Goal: Task Accomplishment & Management: Use online tool/utility

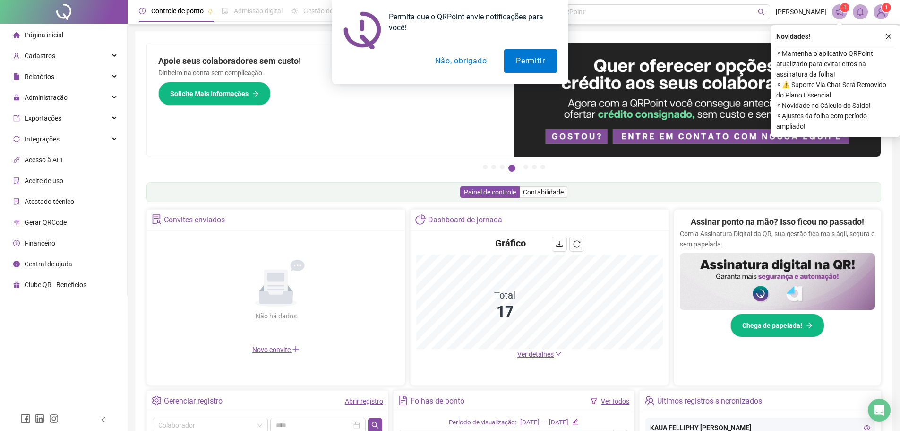
click at [455, 63] on button "Não, obrigado" at bounding box center [460, 61] width 75 height 24
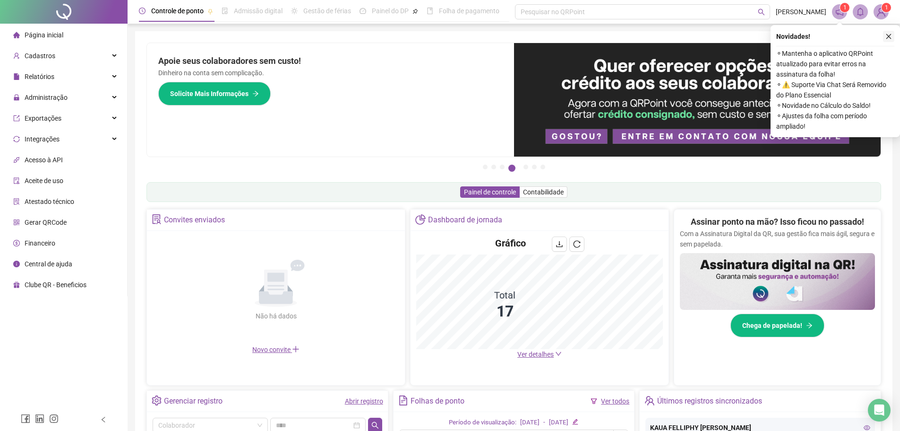
click at [890, 40] on button "button" at bounding box center [888, 36] width 11 height 11
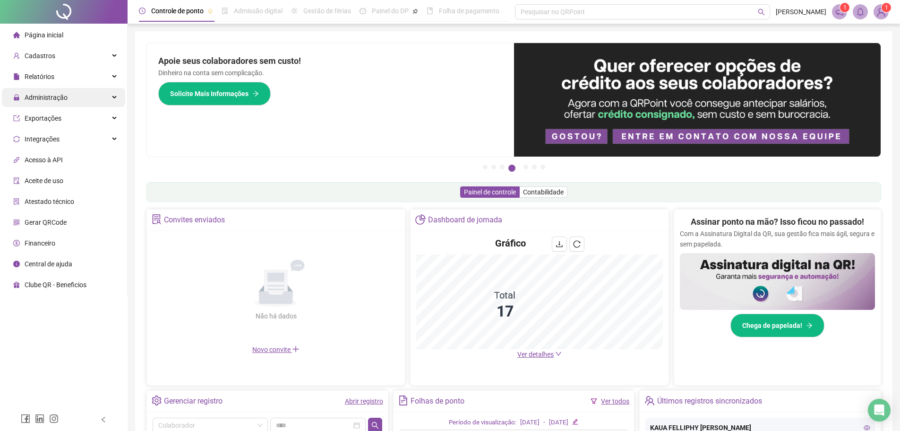
click at [77, 99] on div "Administração" at bounding box center [63, 97] width 123 height 19
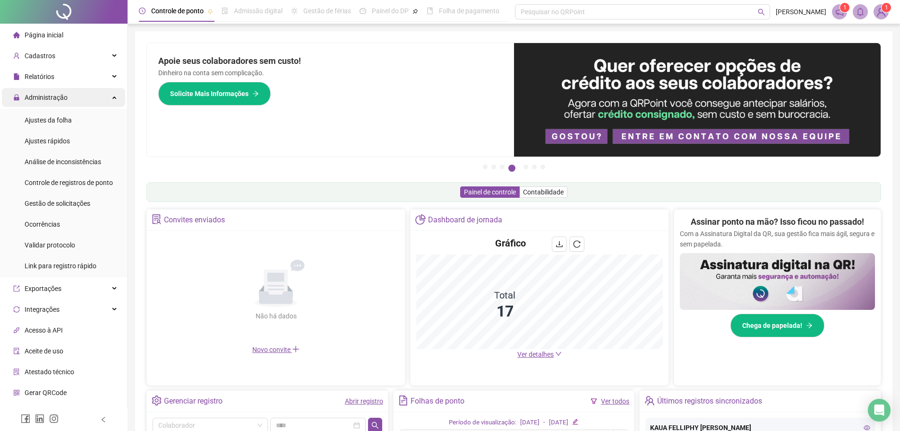
click at [67, 98] on div "Administração" at bounding box center [63, 97] width 123 height 19
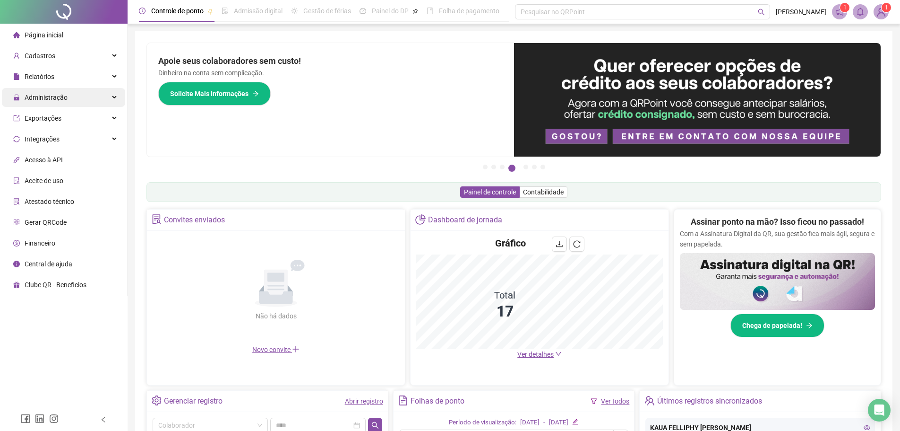
click at [67, 98] on div "Administração" at bounding box center [63, 97] width 123 height 19
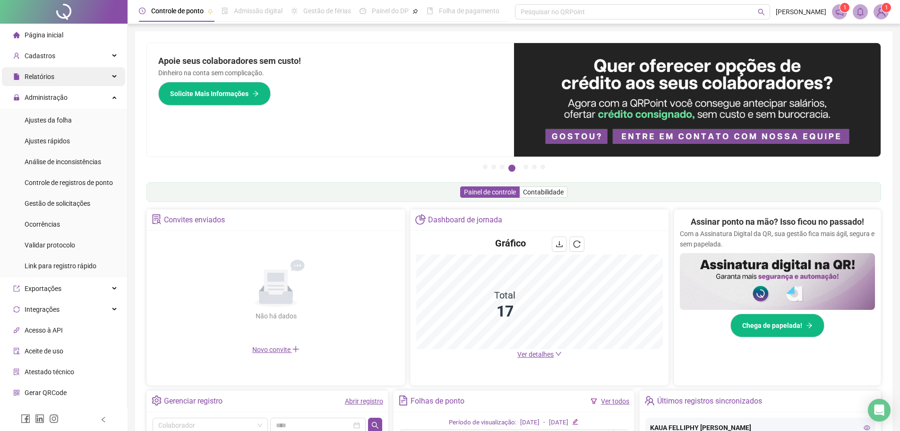
click at [68, 78] on div "Relatórios" at bounding box center [63, 76] width 123 height 19
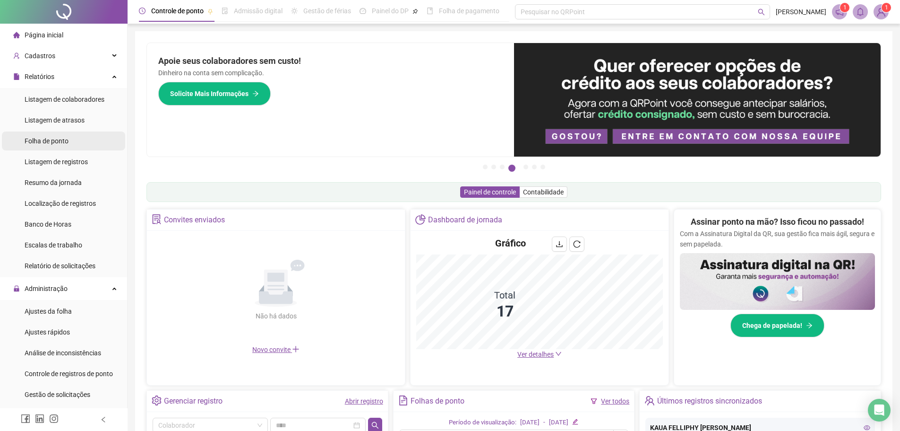
click at [64, 137] on span "Folha de ponto" at bounding box center [47, 141] width 44 height 8
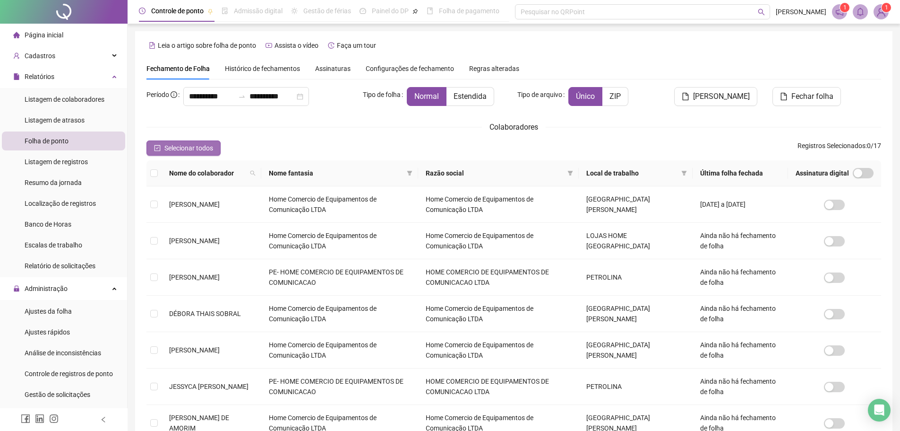
click at [185, 146] on span "Selecionar todos" at bounding box center [188, 148] width 49 height 10
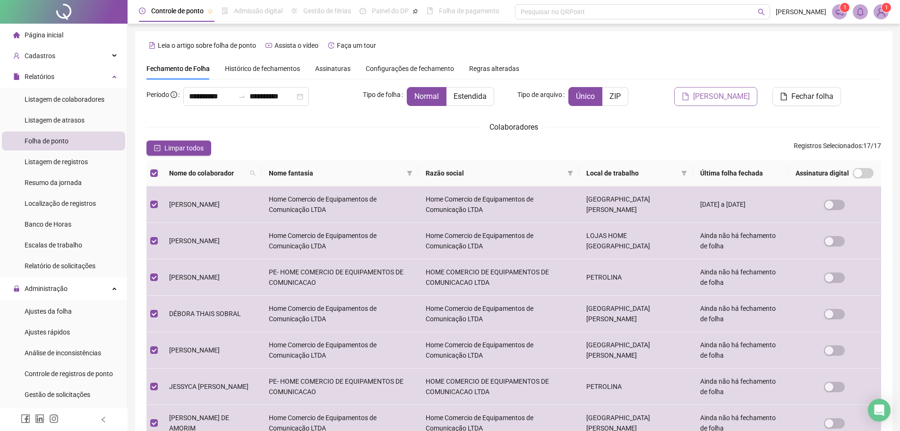
click at [730, 95] on span "[PERSON_NAME]" at bounding box center [721, 96] width 57 height 11
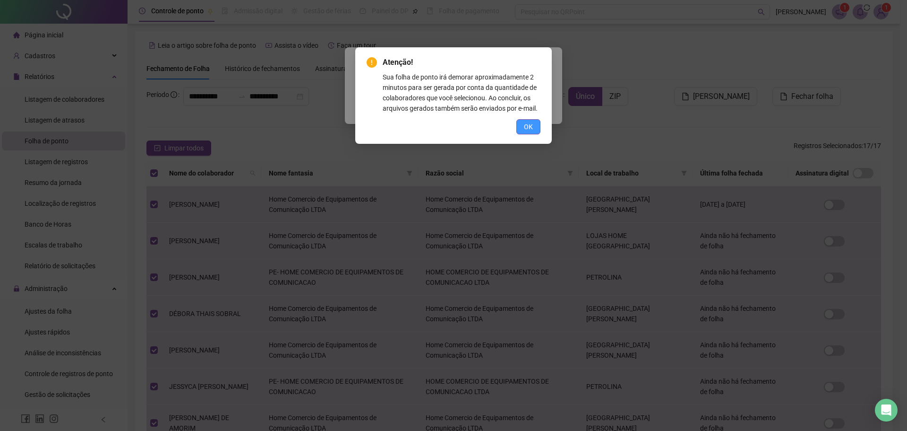
click at [534, 122] on button "OK" at bounding box center [529, 126] width 24 height 15
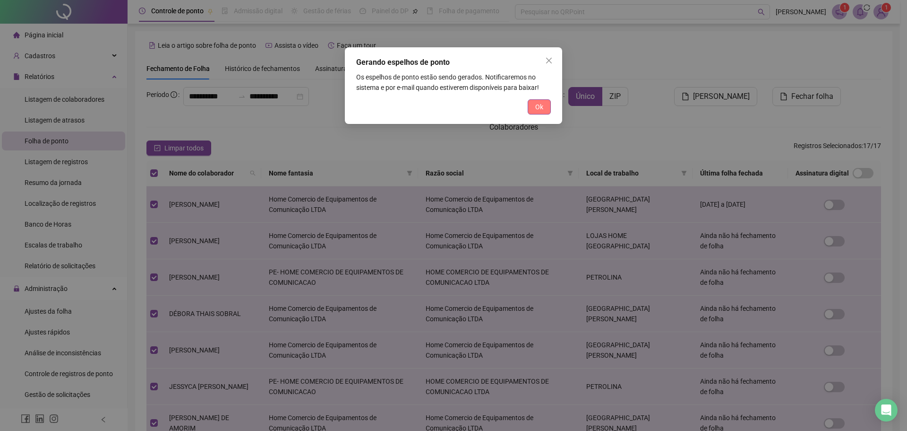
click at [535, 108] on span "Ok" at bounding box center [539, 107] width 8 height 10
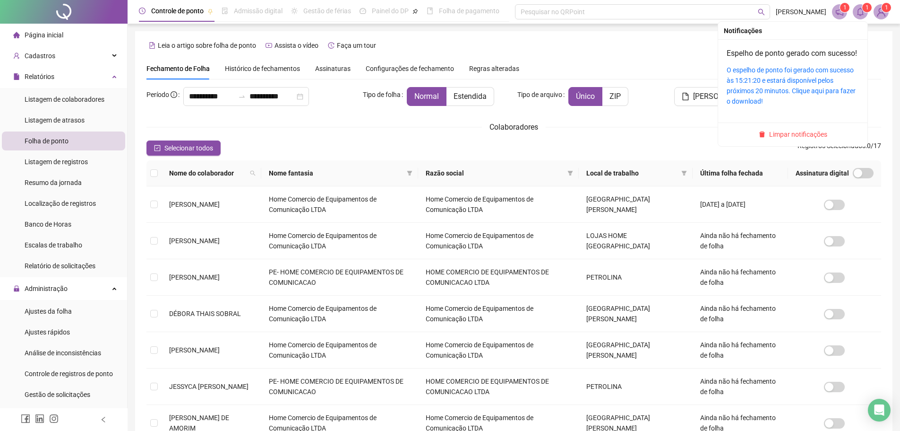
click at [862, 15] on icon "bell" at bounding box center [860, 12] width 9 height 9
click at [786, 92] on link "O espelho de ponto foi gerado com sucesso às 15:21:20 e estará disponível pelos…" at bounding box center [791, 85] width 129 height 39
